Goal: Information Seeking & Learning: Learn about a topic

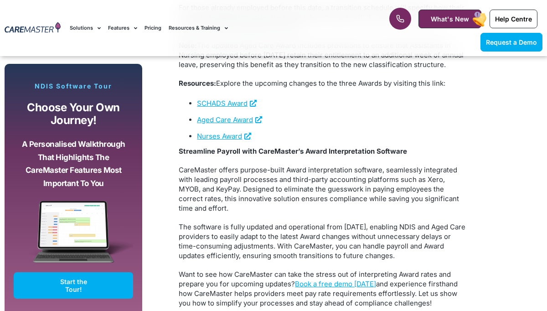
scroll to position [1771, 0]
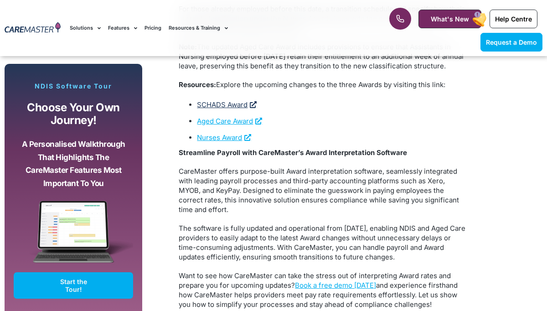
click at [215, 109] on link "SCHADS Award" at bounding box center [227, 104] width 60 height 9
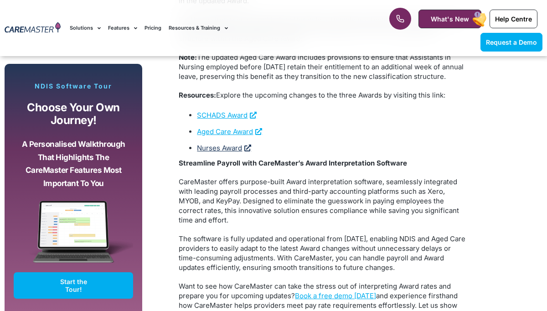
scroll to position [1771, 0]
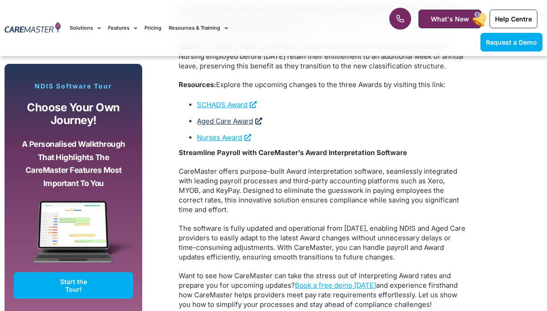
click at [212, 125] on link "Aged Care Award" at bounding box center [229, 121] width 65 height 9
click at [216, 142] on link "Nurses Award" at bounding box center [224, 137] width 54 height 9
